Goal: Task Accomplishment & Management: Manage account settings

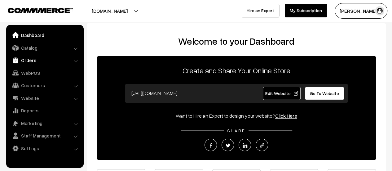
click at [24, 60] on link "Orders" at bounding box center [45, 60] width 74 height 11
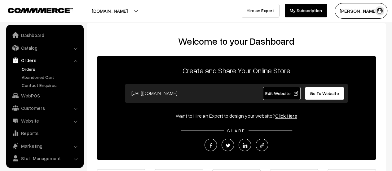
click at [27, 69] on link "Orders" at bounding box center [50, 69] width 61 height 7
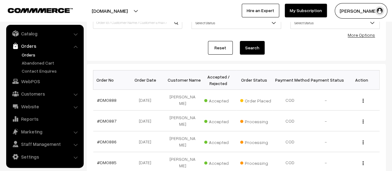
scroll to position [64, 0]
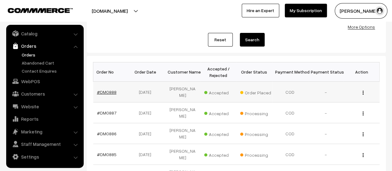
click at [102, 89] on link "#DM0888" at bounding box center [107, 91] width 20 height 5
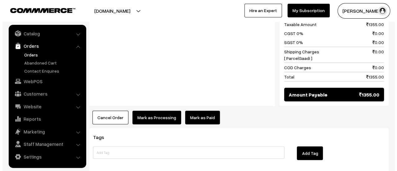
scroll to position [737, 0]
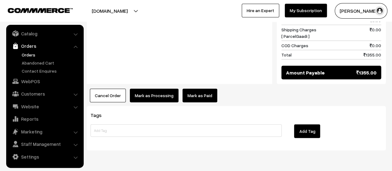
click at [145, 89] on button "Mark as Processing" at bounding box center [154, 96] width 49 height 14
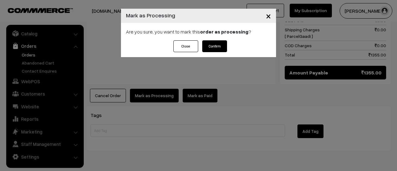
click at [212, 46] on button "Confirm" at bounding box center [214, 46] width 25 height 12
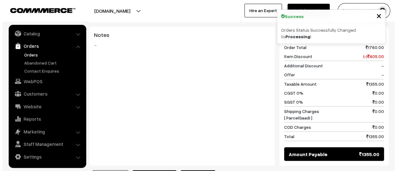
scroll to position [566, 0]
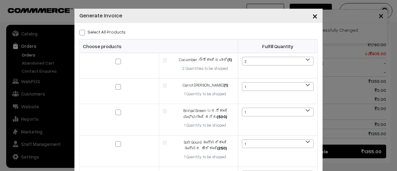
click at [80, 33] on span at bounding box center [82, 33] width 6 height 6
click at [80, 33] on input "Select All Products" at bounding box center [81, 31] width 4 height 4
checkbox input "true"
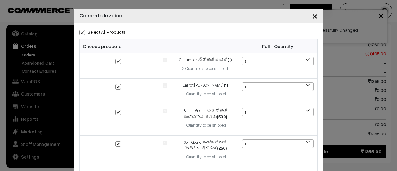
checkbox input "true"
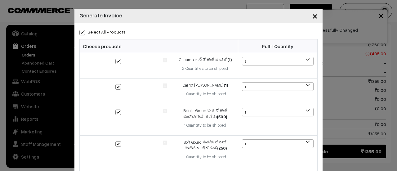
checkbox input "true"
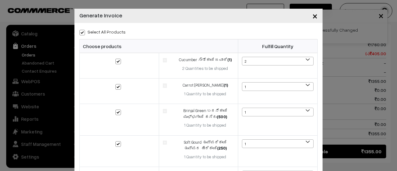
checkbox input "true"
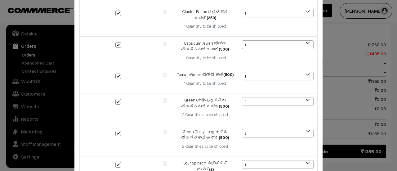
scroll to position [306, 0]
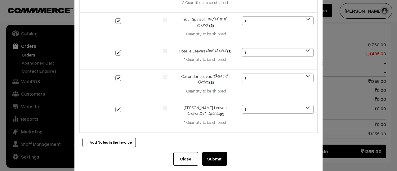
click at [214, 154] on button "Submit" at bounding box center [214, 159] width 25 height 14
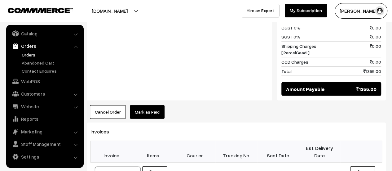
scroll to position [671, 0]
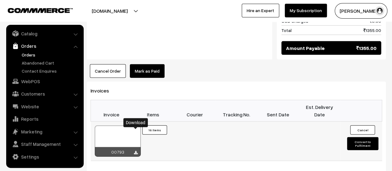
click at [136, 151] on icon at bounding box center [136, 153] width 4 height 4
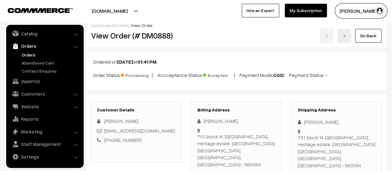
scroll to position [0, 0]
